Goal: Task Accomplishment & Management: Use online tool/utility

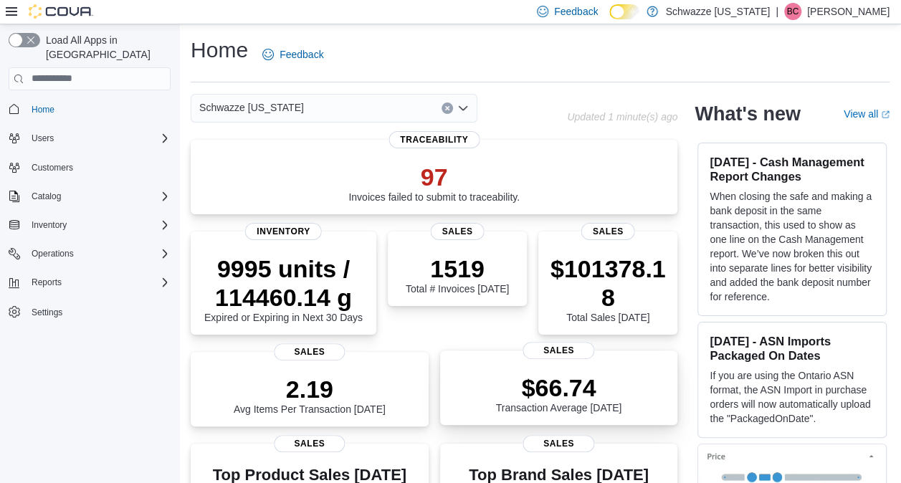
click at [566, 391] on p "$66.74" at bounding box center [559, 388] width 126 height 29
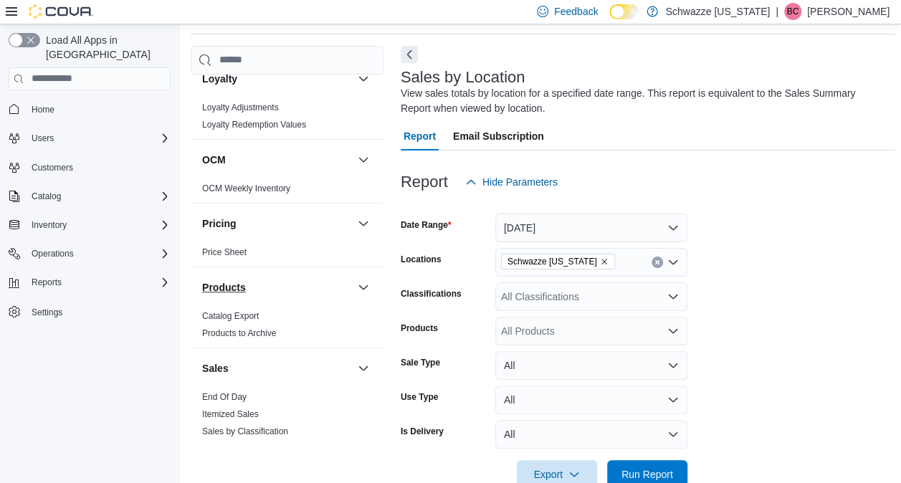
scroll to position [784, 0]
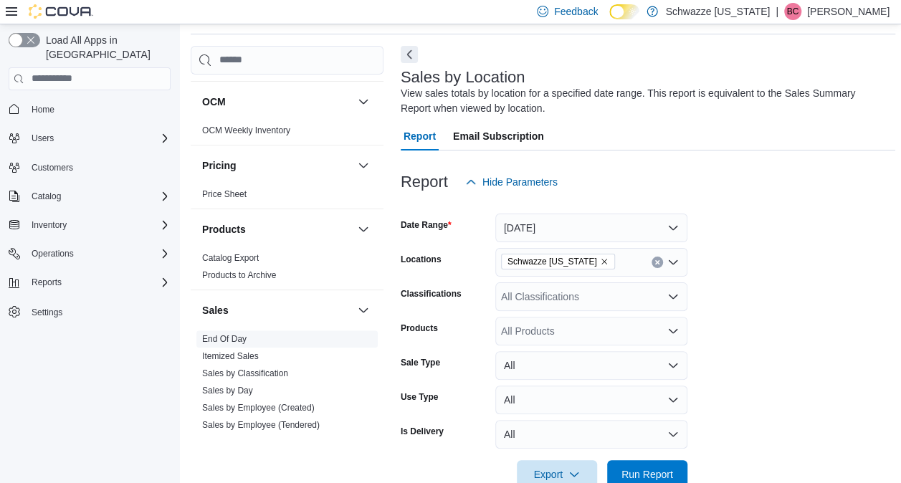
click at [229, 334] on link "End Of Day" at bounding box center [224, 339] width 44 height 10
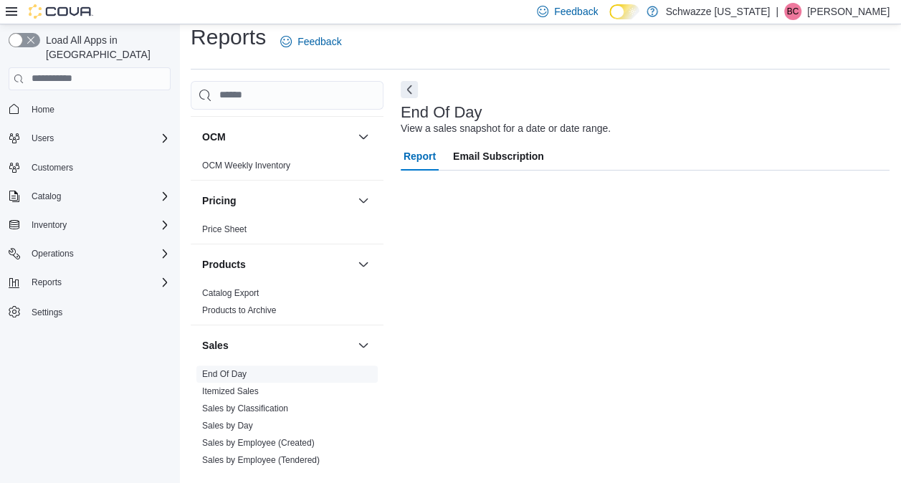
scroll to position [13, 0]
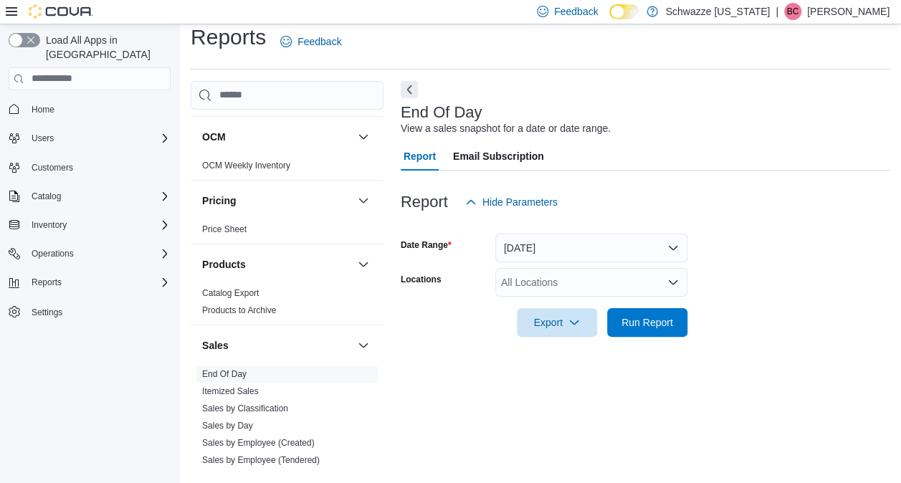
click at [549, 297] on div at bounding box center [645, 302] width 489 height 11
click at [541, 287] on div "All Locations" at bounding box center [591, 282] width 192 height 29
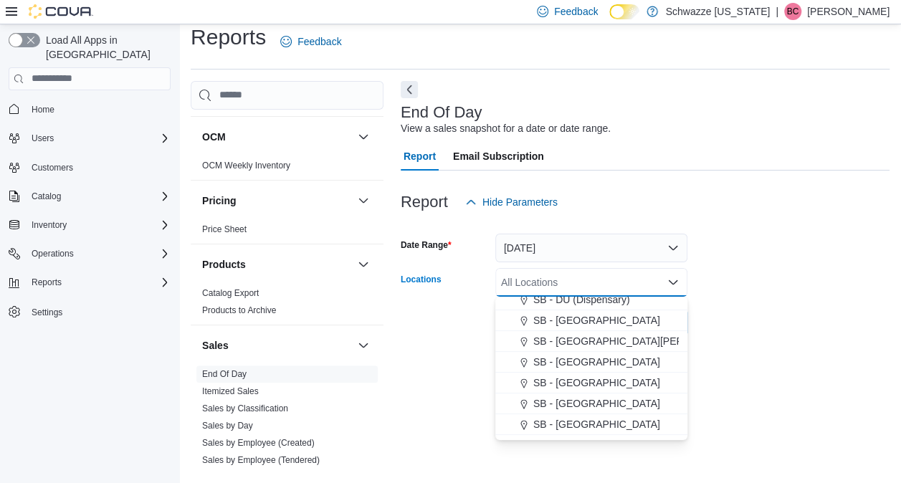
scroll to position [308, 0]
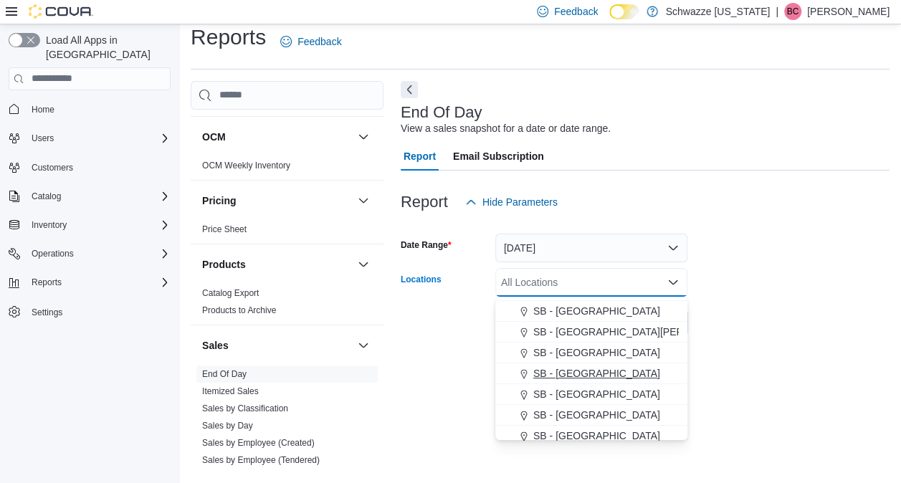
click at [557, 369] on span "SB - [GEOGRAPHIC_DATA]" at bounding box center [596, 373] width 127 height 14
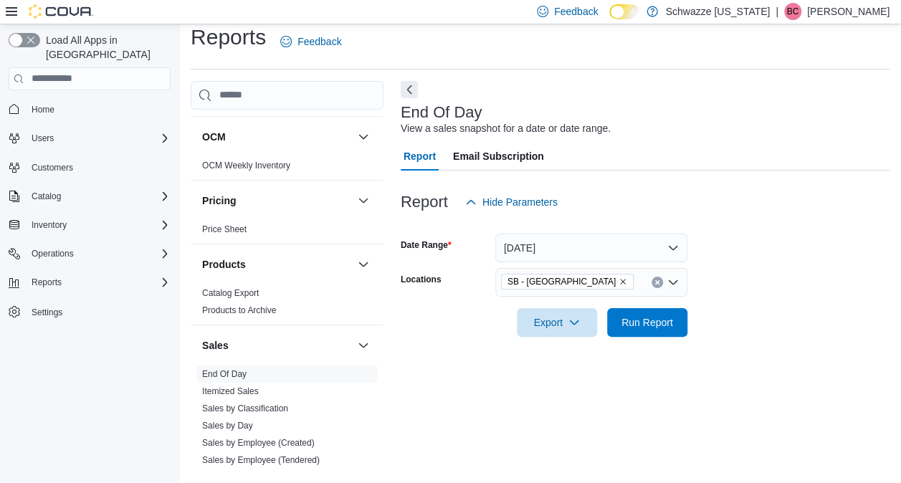
click at [436, 374] on div "End Of Day View a sales snapshot for a date or date range. Report Email Subscri…" at bounding box center [645, 276] width 489 height 391
click at [648, 328] on span "Run Report" at bounding box center [648, 322] width 52 height 14
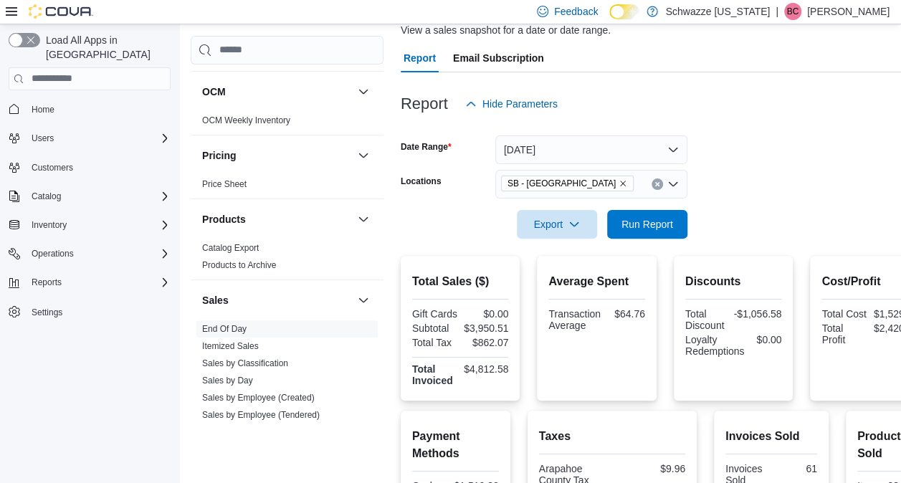
scroll to position [112, 0]
click at [632, 227] on span "Run Report" at bounding box center [648, 223] width 52 height 14
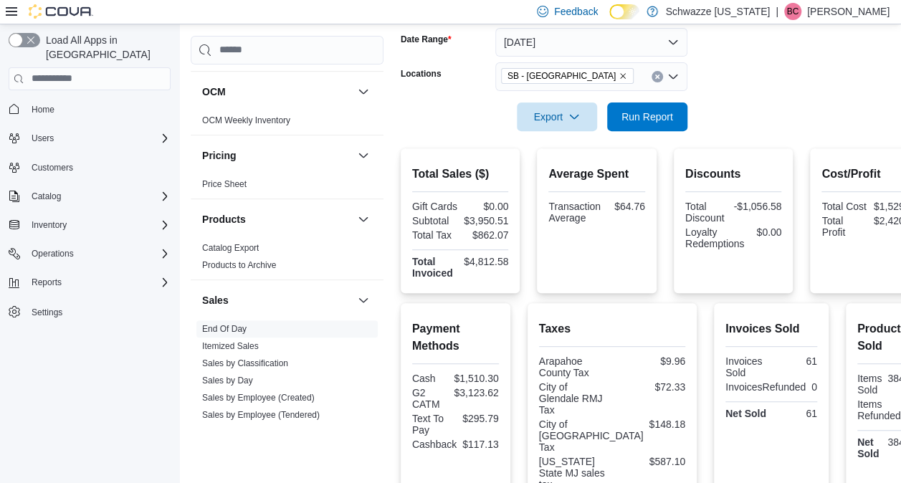
scroll to position [219, 0]
